Goal: Navigation & Orientation: Find specific page/section

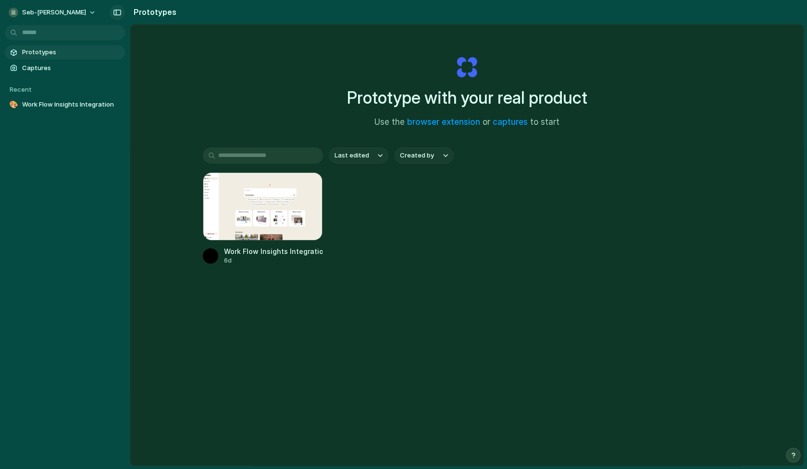
click at [116, 15] on div "button" at bounding box center [117, 12] width 9 height 7
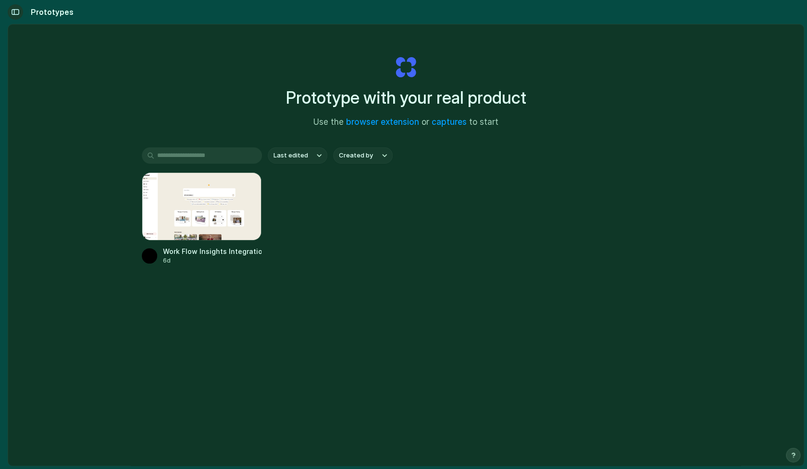
click at [15, 14] on div "button" at bounding box center [15, 12] width 9 height 7
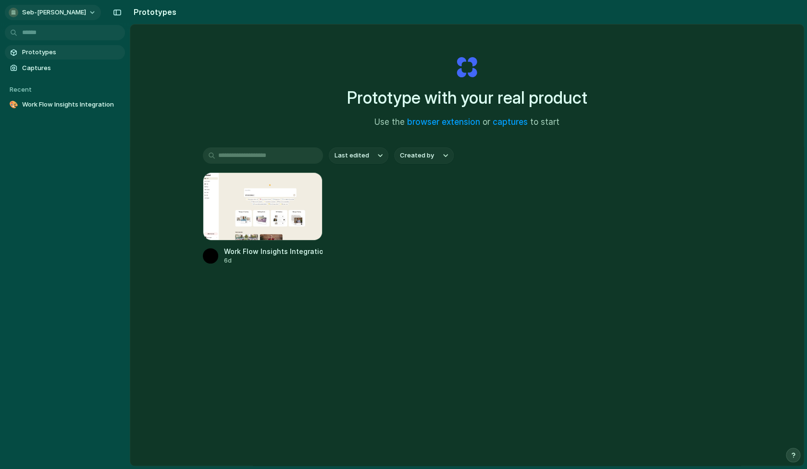
click at [33, 14] on span "seb-[PERSON_NAME]" at bounding box center [54, 13] width 64 height 10
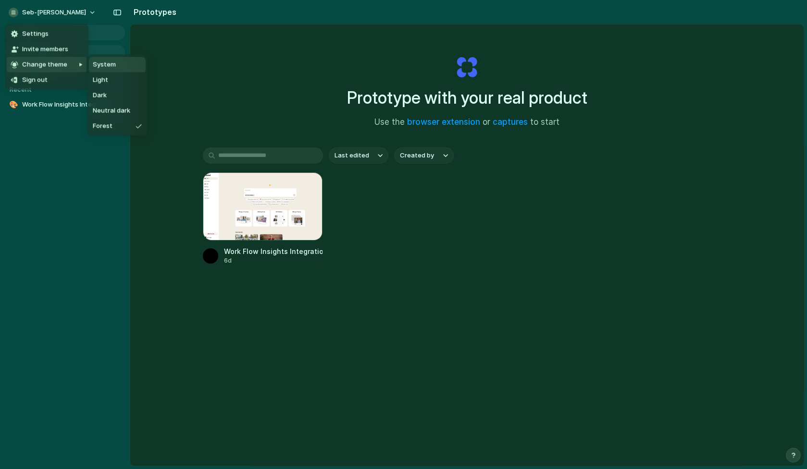
click at [53, 67] on span "Change theme" at bounding box center [44, 65] width 45 height 10
click at [312, 55] on div "Settings Invite members Change theme Sign out" at bounding box center [403, 234] width 807 height 469
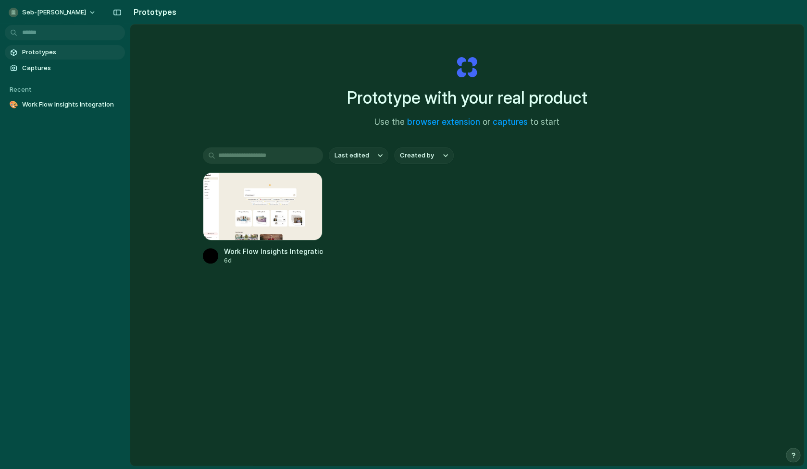
click at [297, 56] on div "Prototype with your real product Use the browser extension or captures to start" at bounding box center [467, 88] width 384 height 104
click at [56, 71] on span "Captures" at bounding box center [71, 68] width 99 height 10
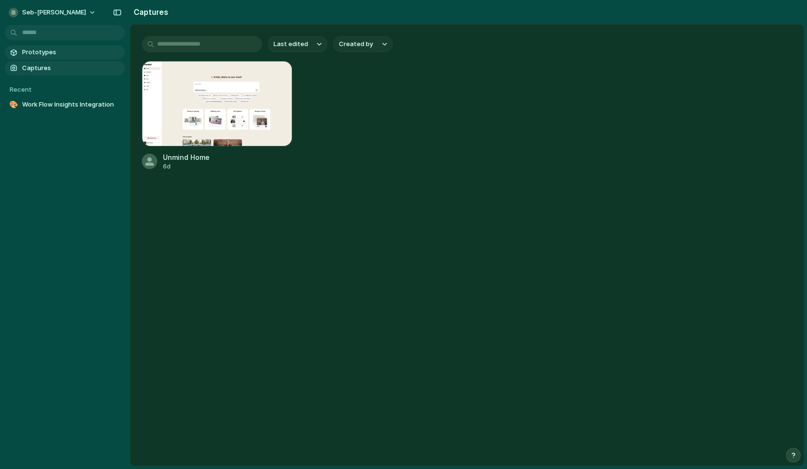
click at [52, 55] on span "Prototypes" at bounding box center [71, 53] width 99 height 10
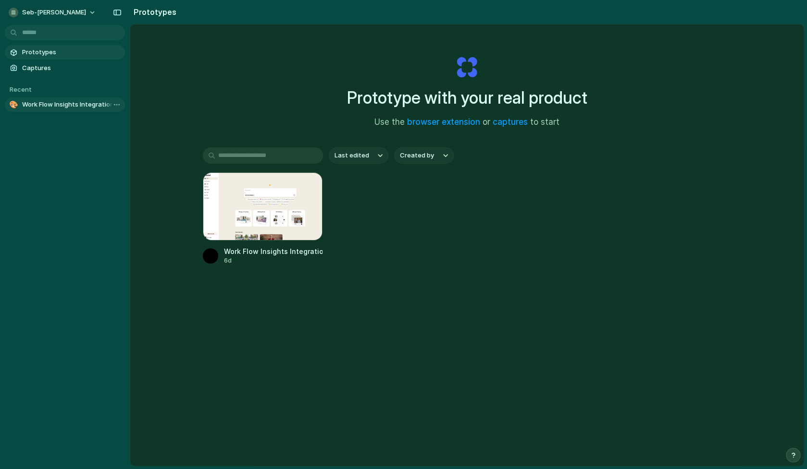
click at [67, 107] on span "Work Flow Insights Integration" at bounding box center [71, 105] width 99 height 10
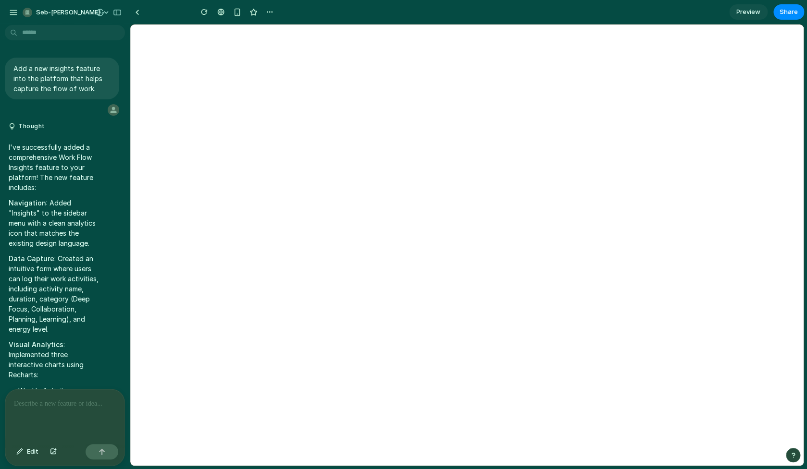
type input "**********"
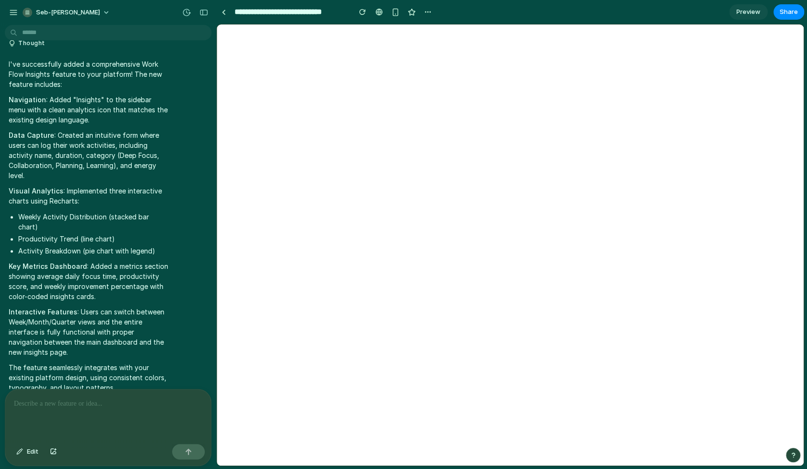
scroll to position [495, 0]
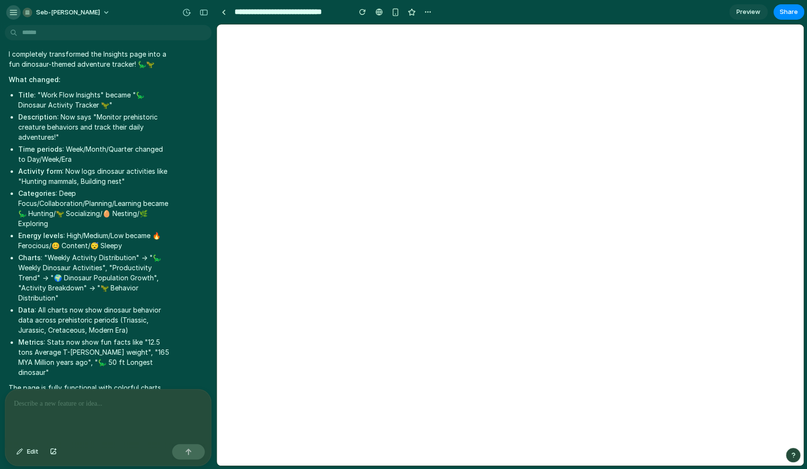
click at [10, 14] on div "button" at bounding box center [13, 12] width 9 height 9
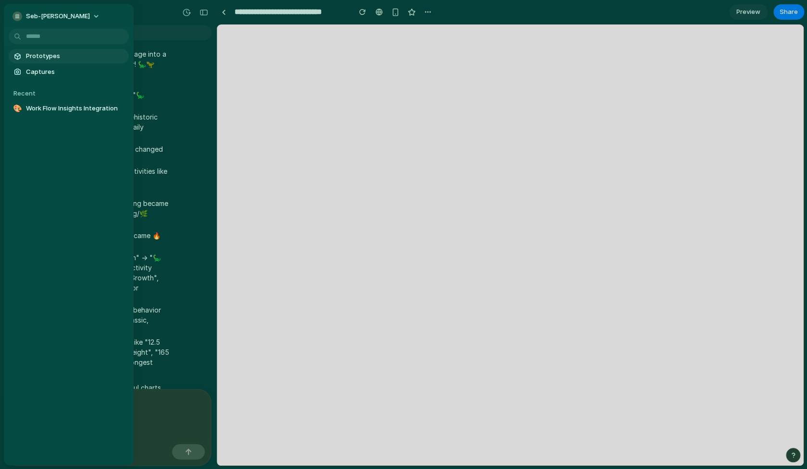
click at [35, 56] on span "Prototypes" at bounding box center [75, 56] width 99 height 10
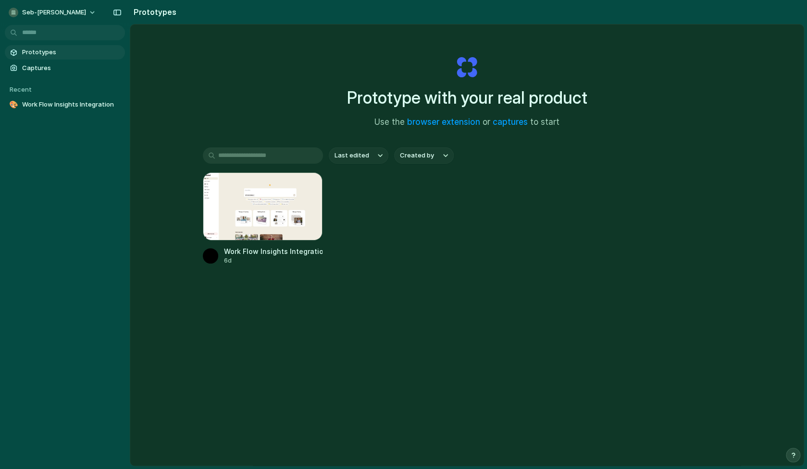
drag, startPoint x: 252, startPoint y: 68, endPoint x: 245, endPoint y: 68, distance: 7.2
click at [252, 68] on div "Prototype with your real product Use the browser extension or captures to start…" at bounding box center [466, 270] width 673 height 492
